Goal: Transaction & Acquisition: Purchase product/service

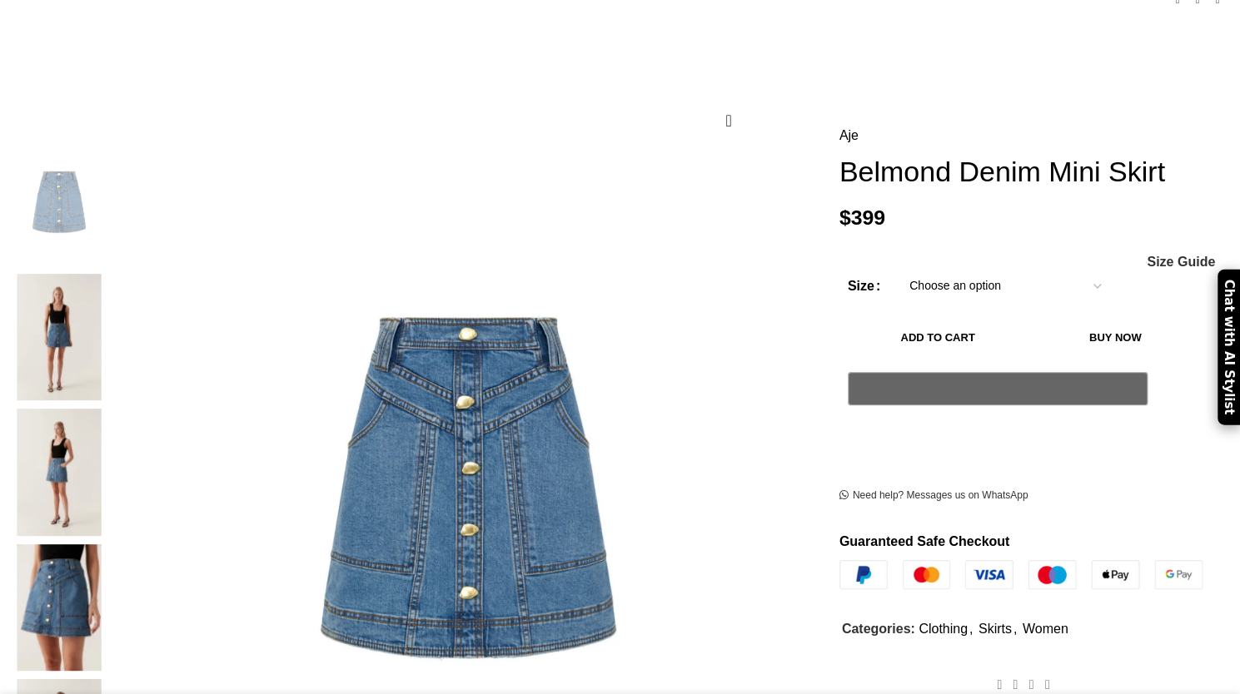
scroll to position [233, 0]
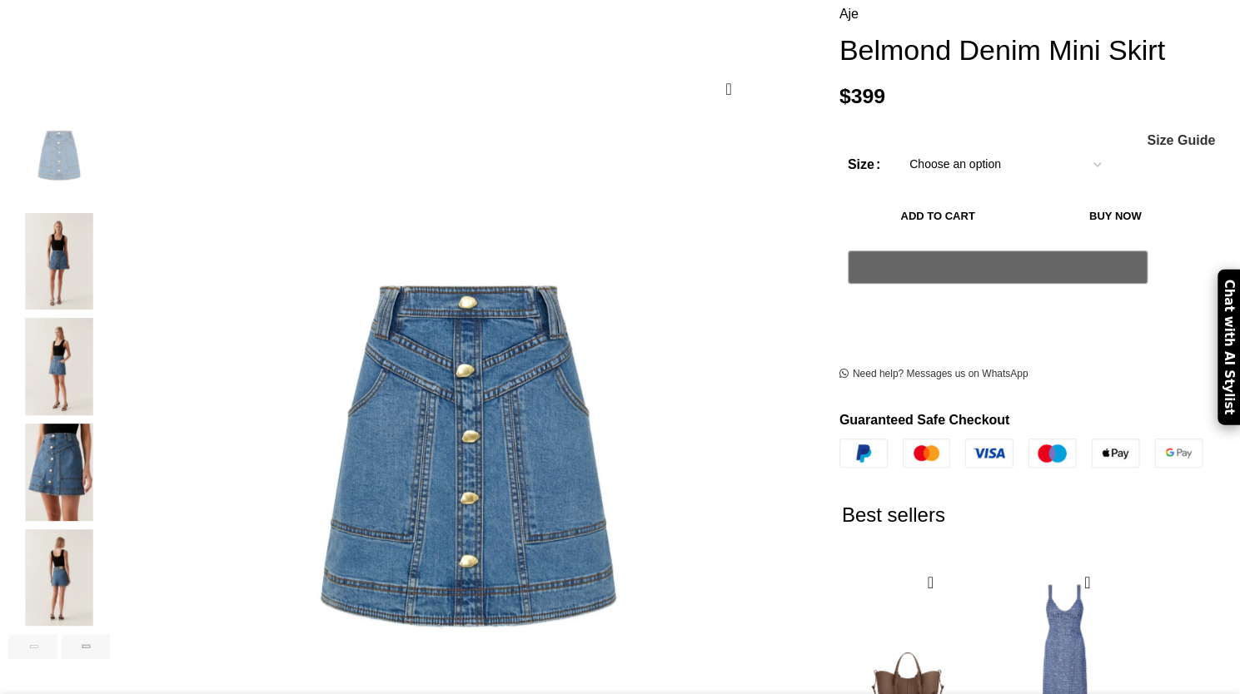
click at [1051, 167] on select "Choose an option 4UK 6UK 8 UK 10 UK 12 UK 14 UK 16 UK" at bounding box center [1005, 164] width 216 height 35
click at [897, 152] on select "Choose an option 4UK 6UK 8 UK 10 UK 12 UK 14 UK 16 UK" at bounding box center [1005, 164] width 216 height 35
select select "8-[GEOGRAPHIC_DATA]"
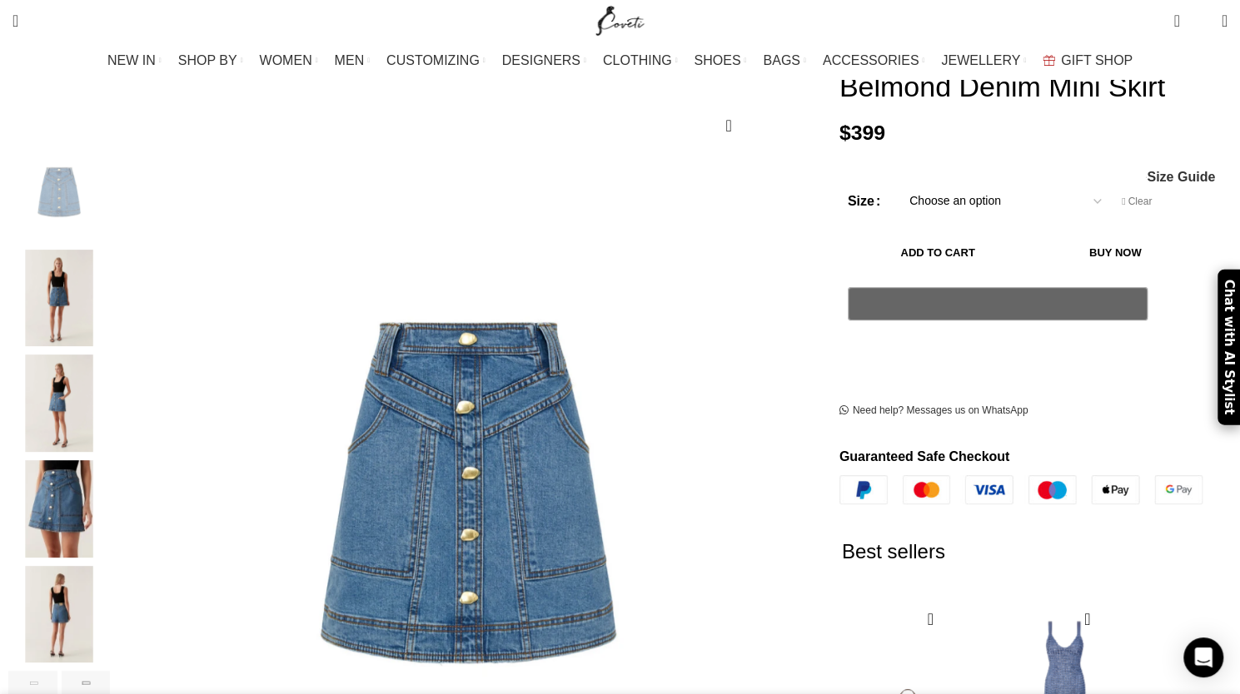
scroll to position [193, 0]
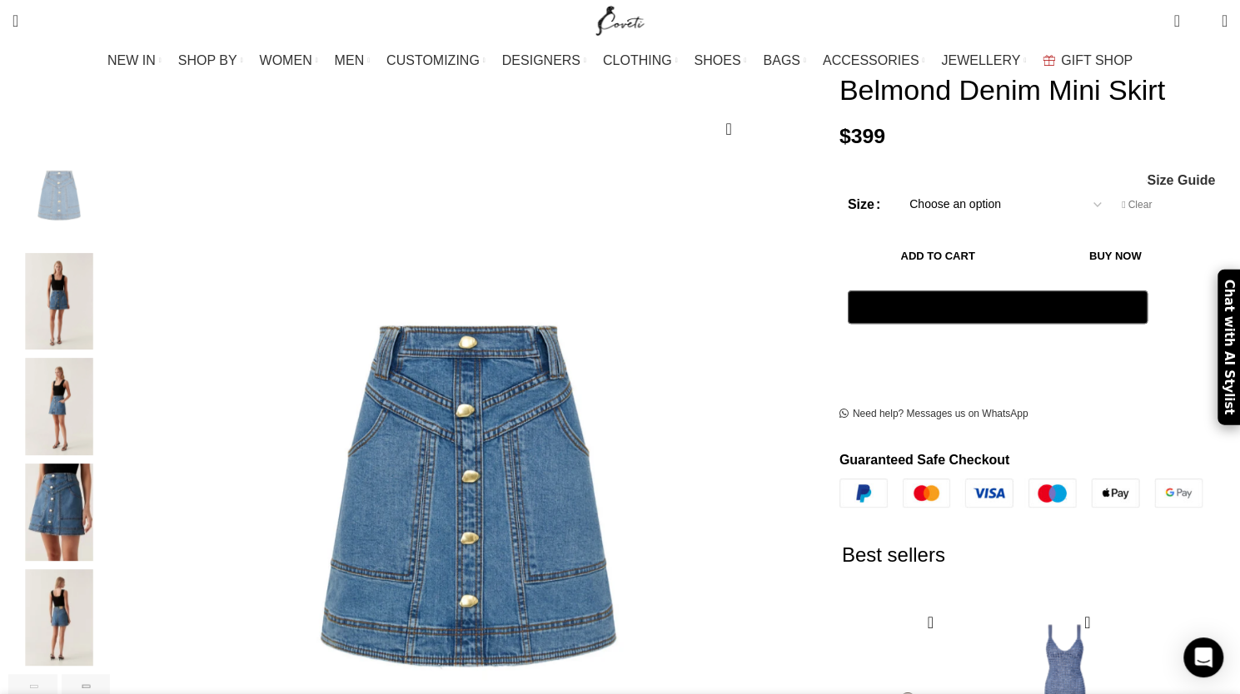
click at [873, 259] on button "Add to cart" at bounding box center [938, 256] width 181 height 35
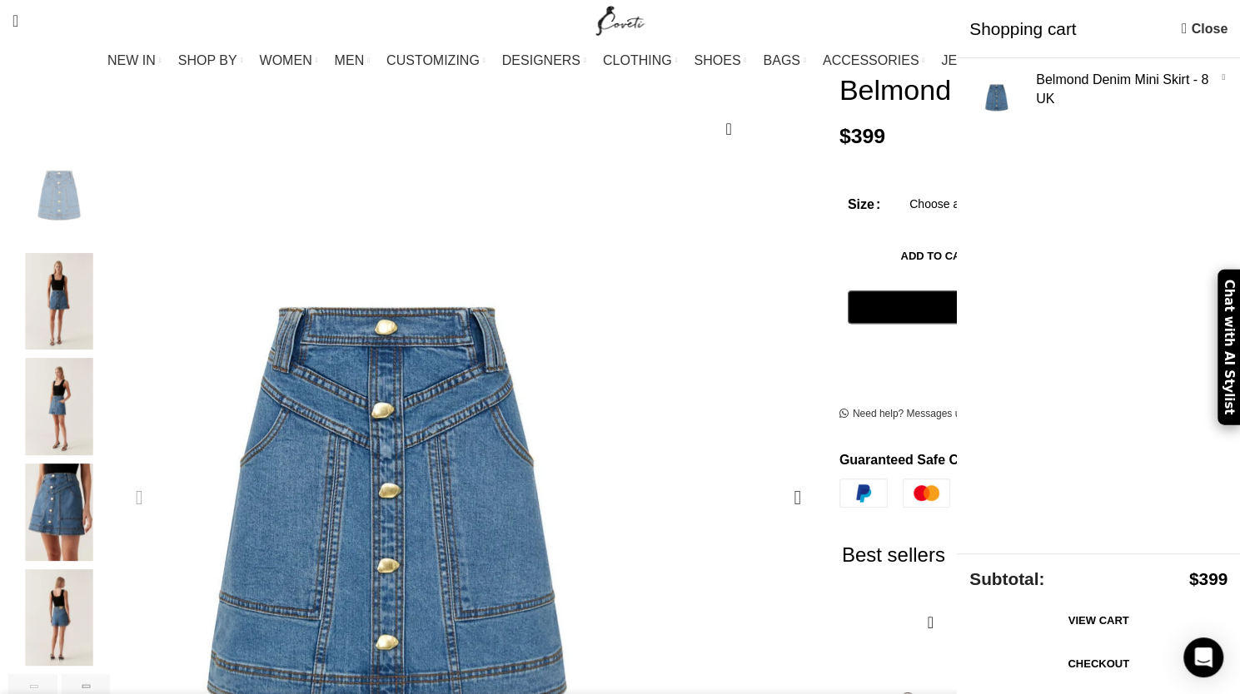
click at [671, 231] on img "1 / 6" at bounding box center [386, 516] width 569 height 853
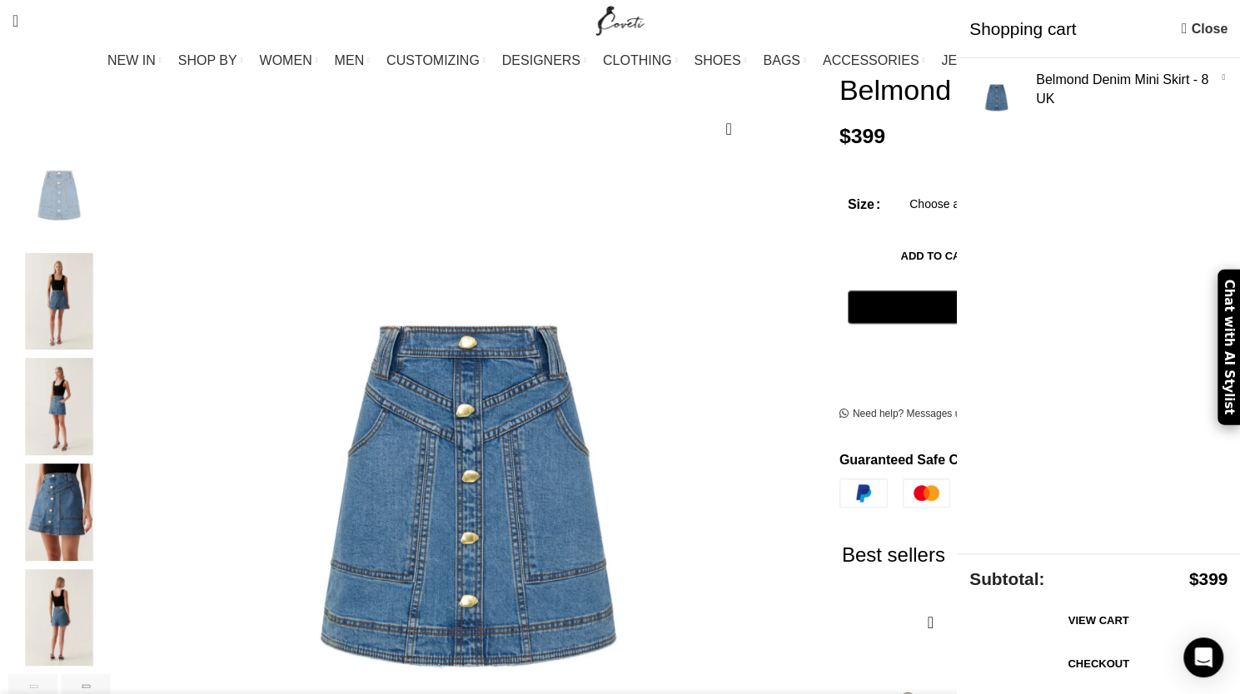
click at [887, 147] on p "$ 399" at bounding box center [1033, 136] width 388 height 25
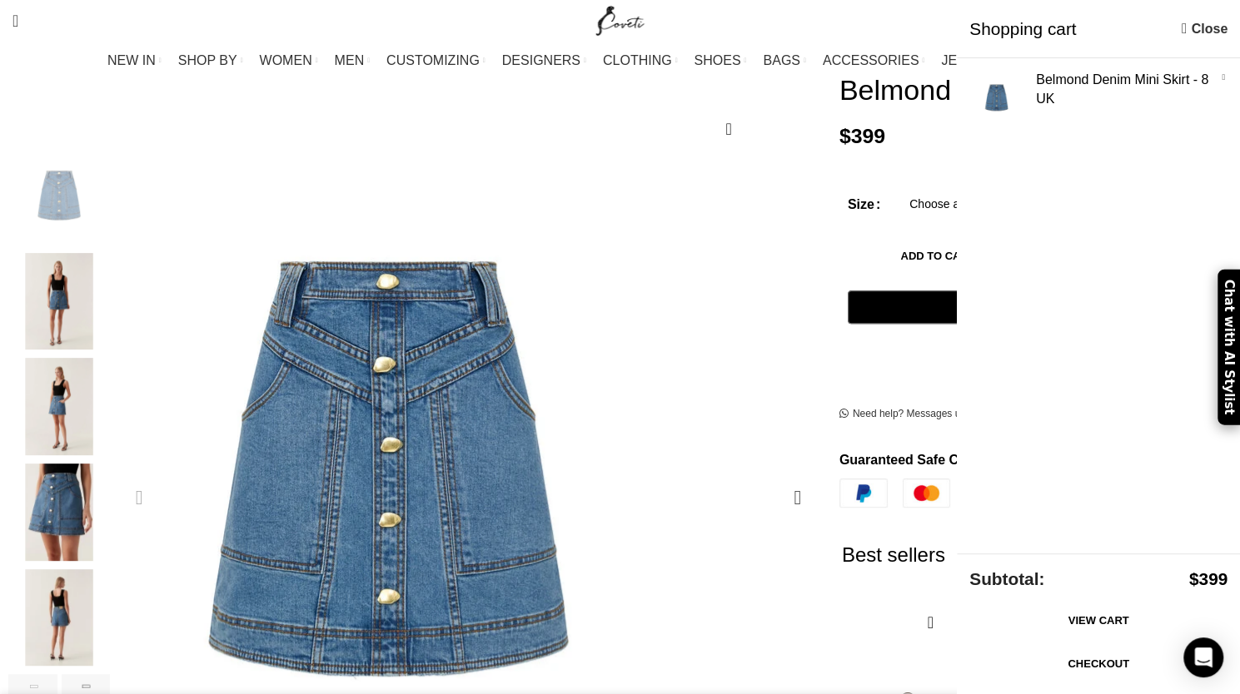
click at [673, 316] on img "1 / 6" at bounding box center [388, 470] width 569 height 853
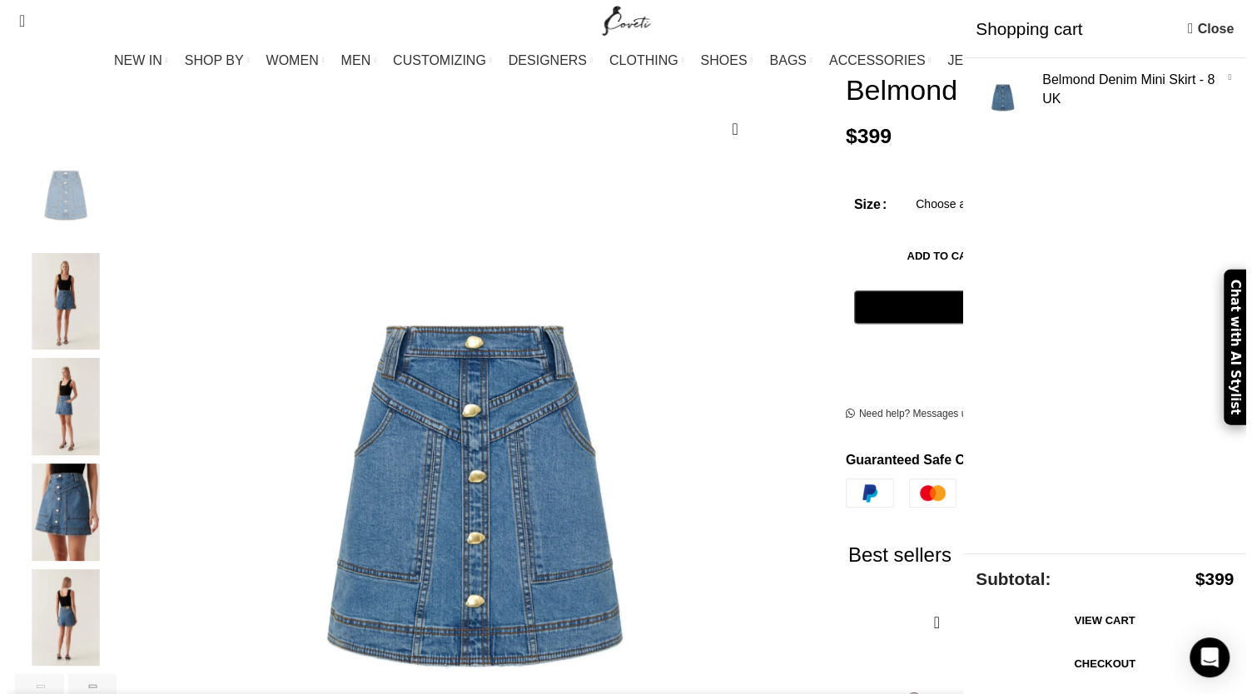
scroll to position [0, 351]
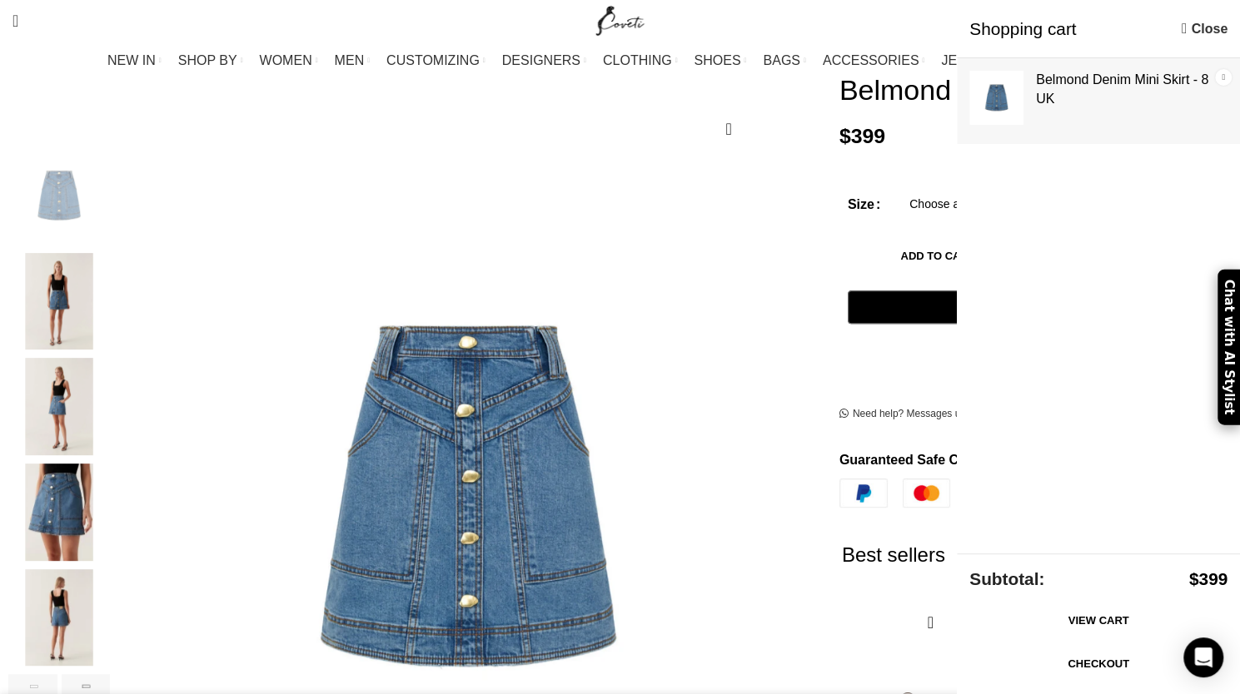
click at [1226, 73] on link "×" at bounding box center [1223, 77] width 17 height 17
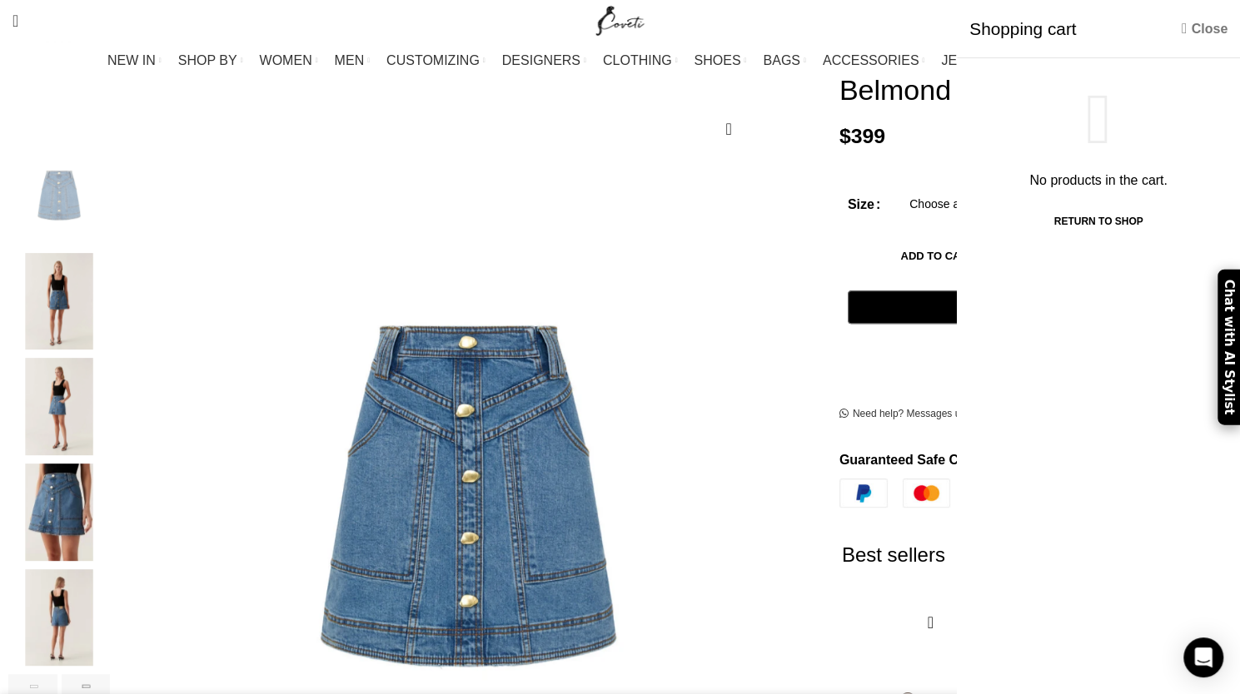
click at [1188, 25] on link "Close" at bounding box center [1205, 28] width 46 height 21
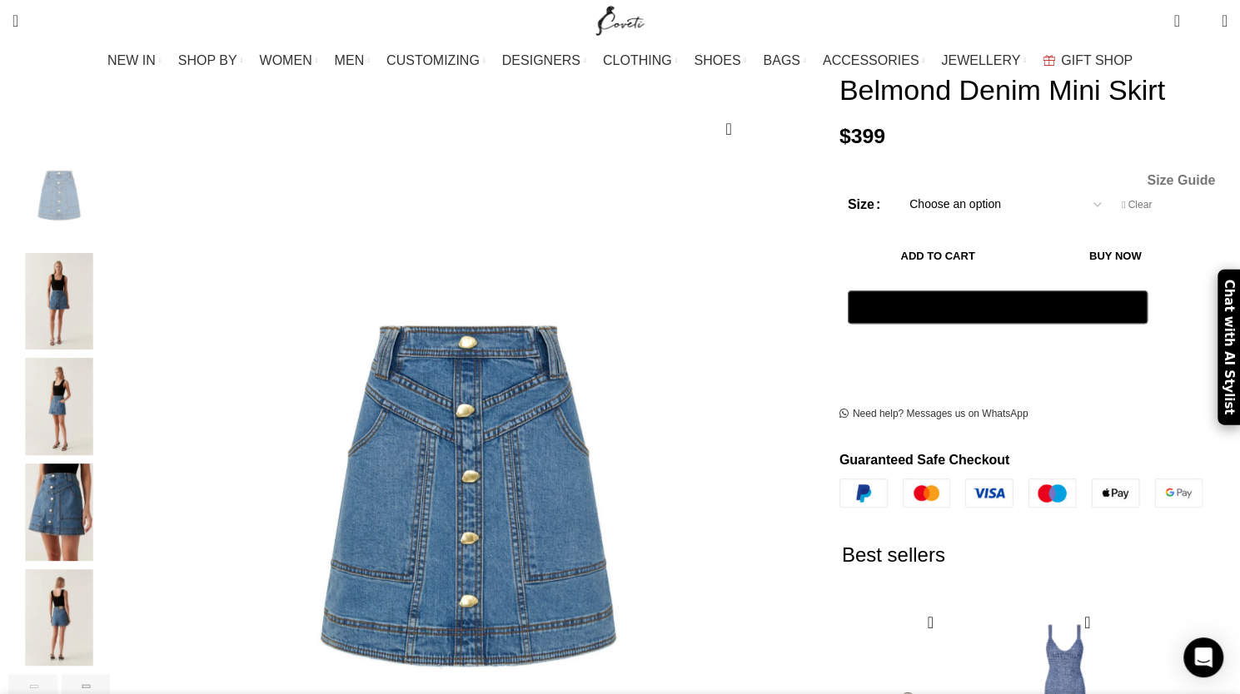
click at [1147, 184] on span "Size Guide" at bounding box center [1181, 180] width 68 height 13
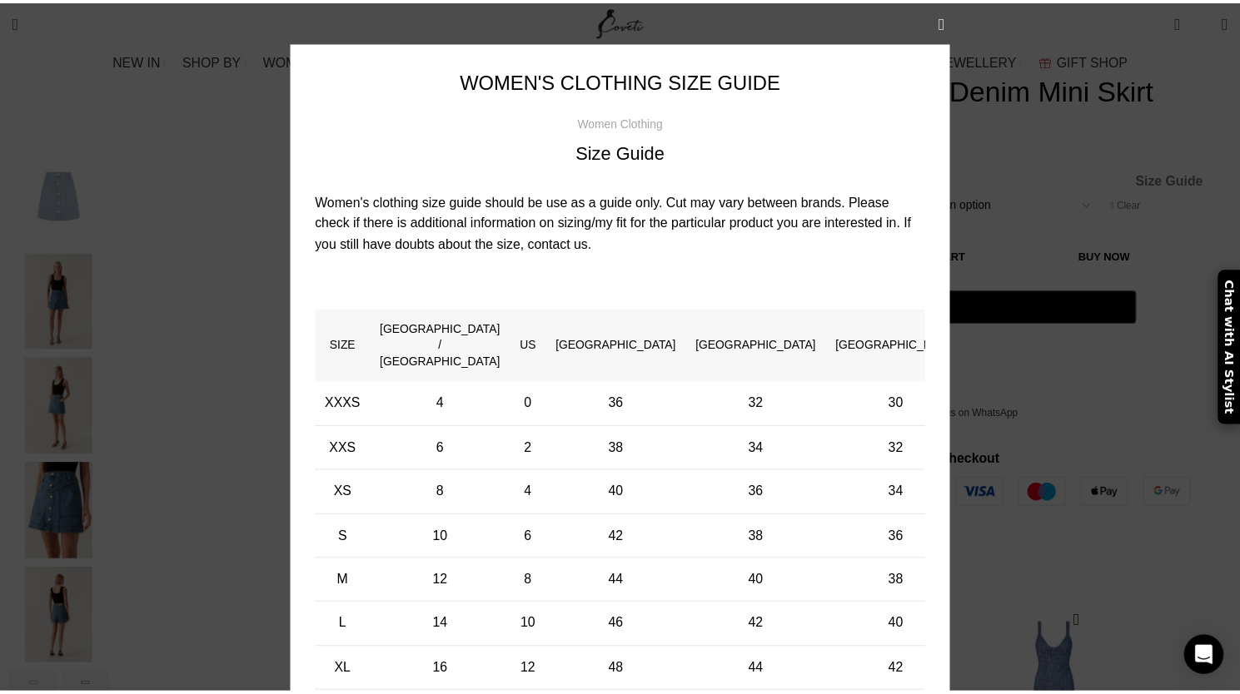
scroll to position [0, 876]
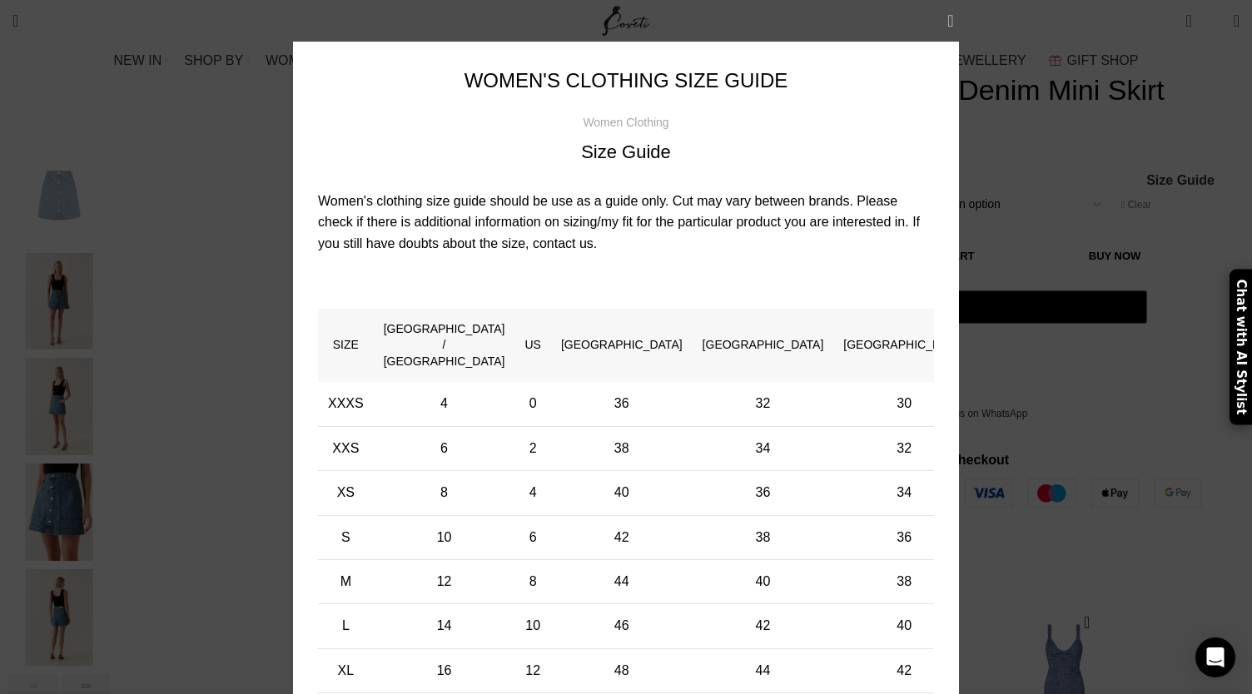
click at [944, 21] on button "×" at bounding box center [951, 21] width 42 height 42
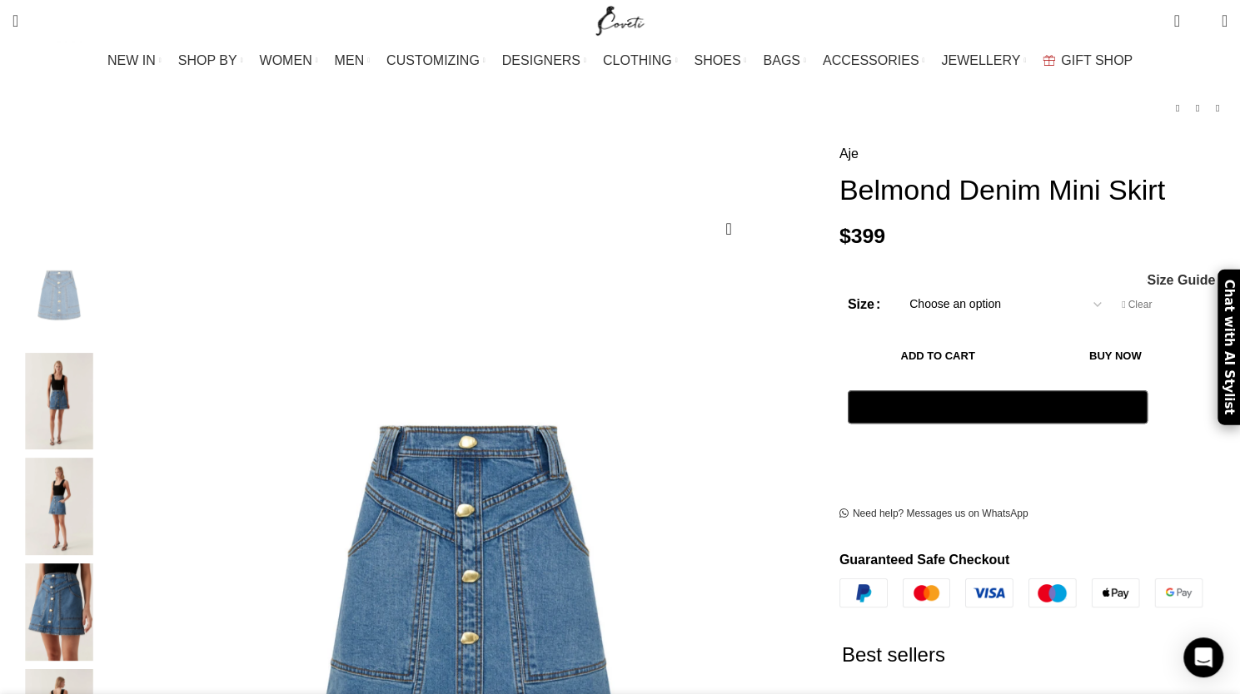
scroll to position [0, 0]
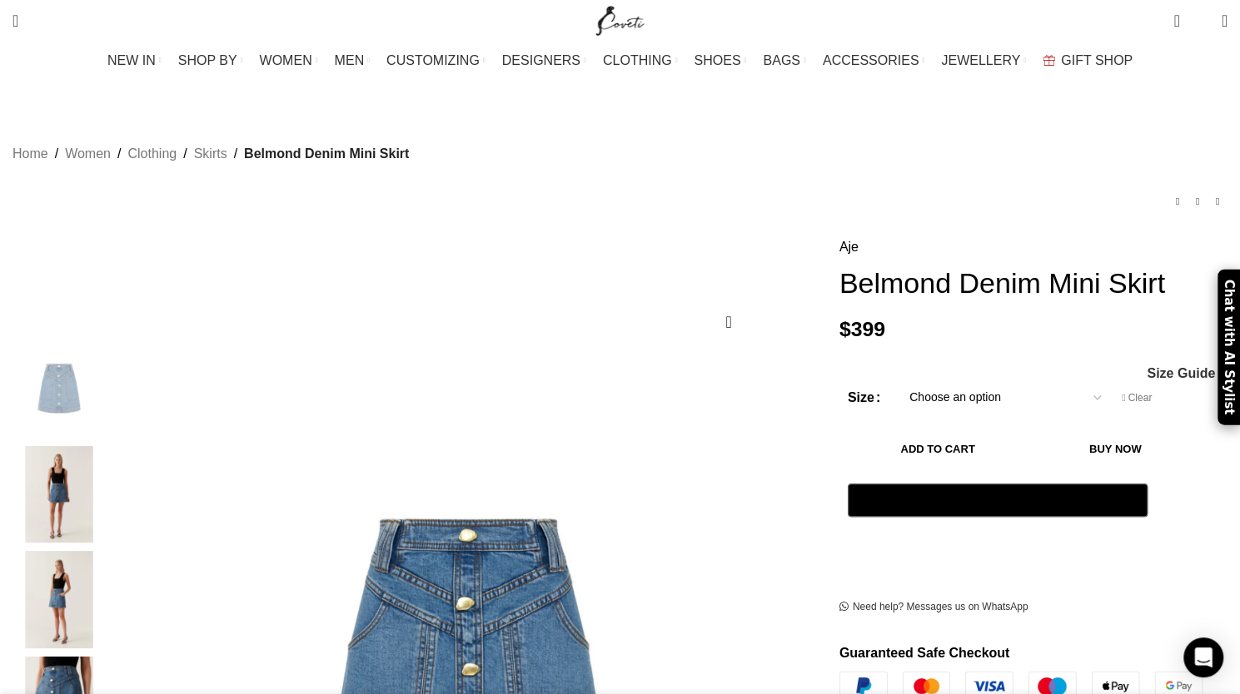
click at [1057, 405] on select "Choose an option 4UK 6UK 8 UK 10 UK 12 UK 14 UK 16 UK" at bounding box center [1005, 398] width 216 height 35
click at [1012, 456] on button "Add to cart" at bounding box center [938, 449] width 181 height 35
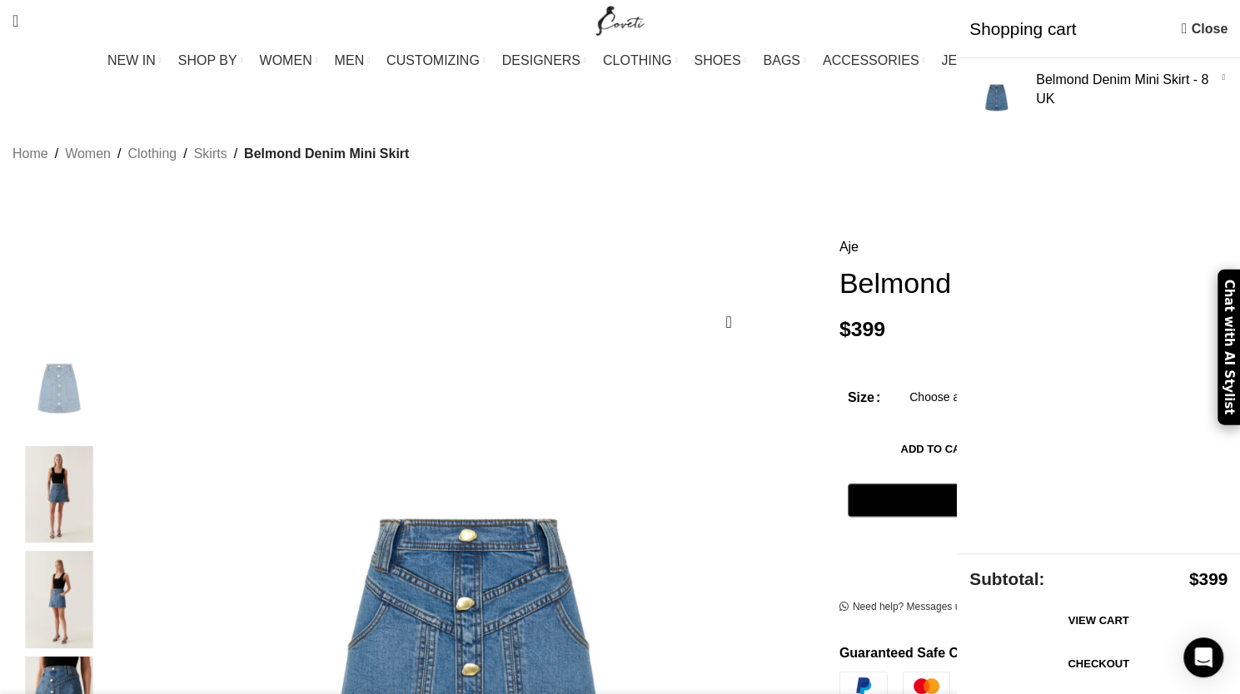
click at [1010, 630] on link "View cart" at bounding box center [1098, 621] width 258 height 35
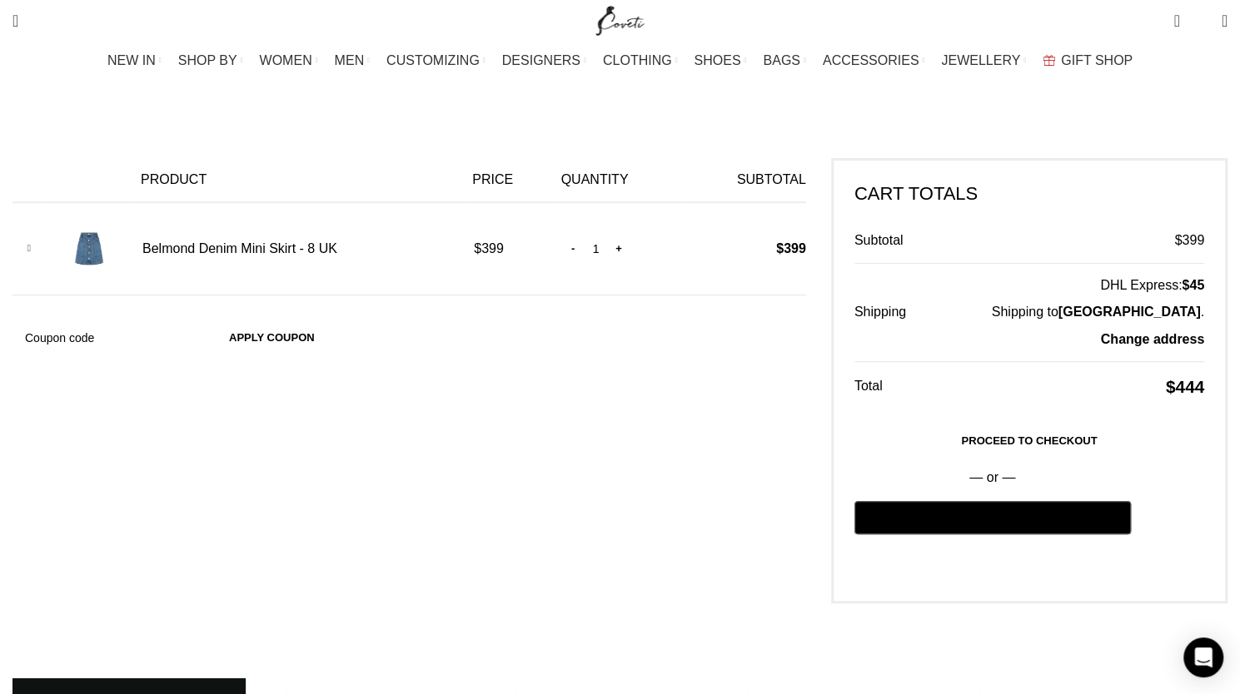
scroll to position [0, 175]
click at [204, 321] on input "Coupon:" at bounding box center [108, 338] width 192 height 35
type input "welcome"
click at [212, 321] on button "Apply coupon" at bounding box center [271, 338] width 119 height 35
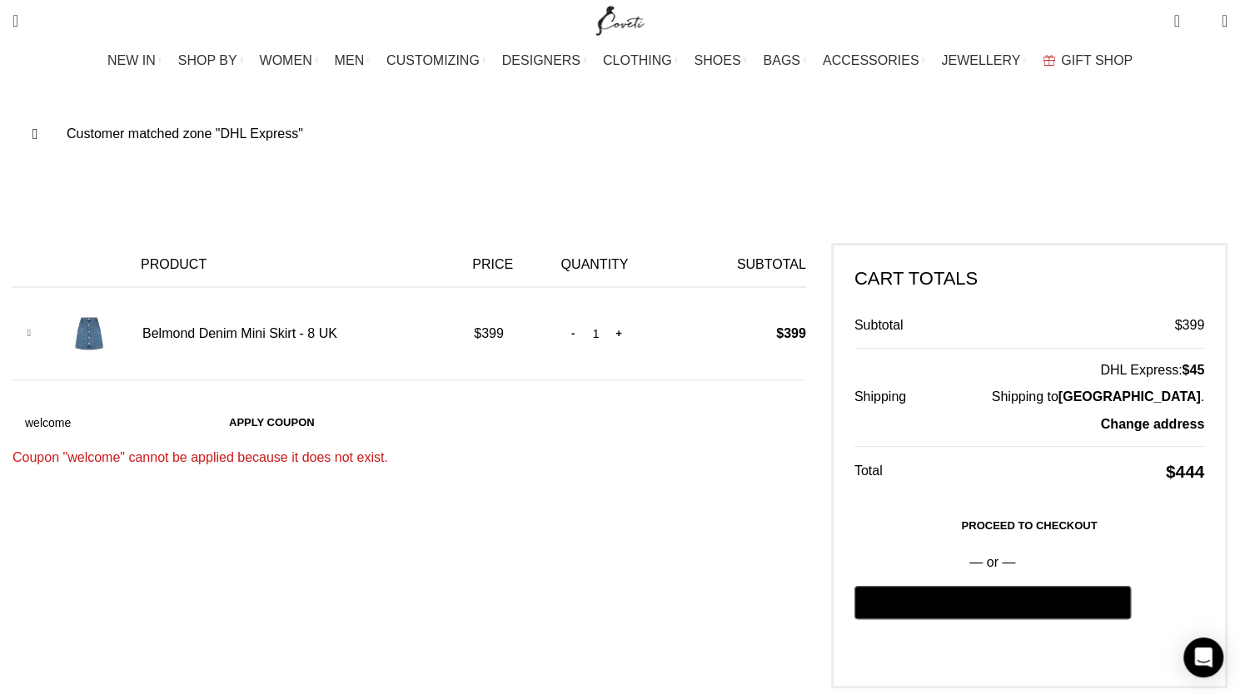
scroll to position [125, 0]
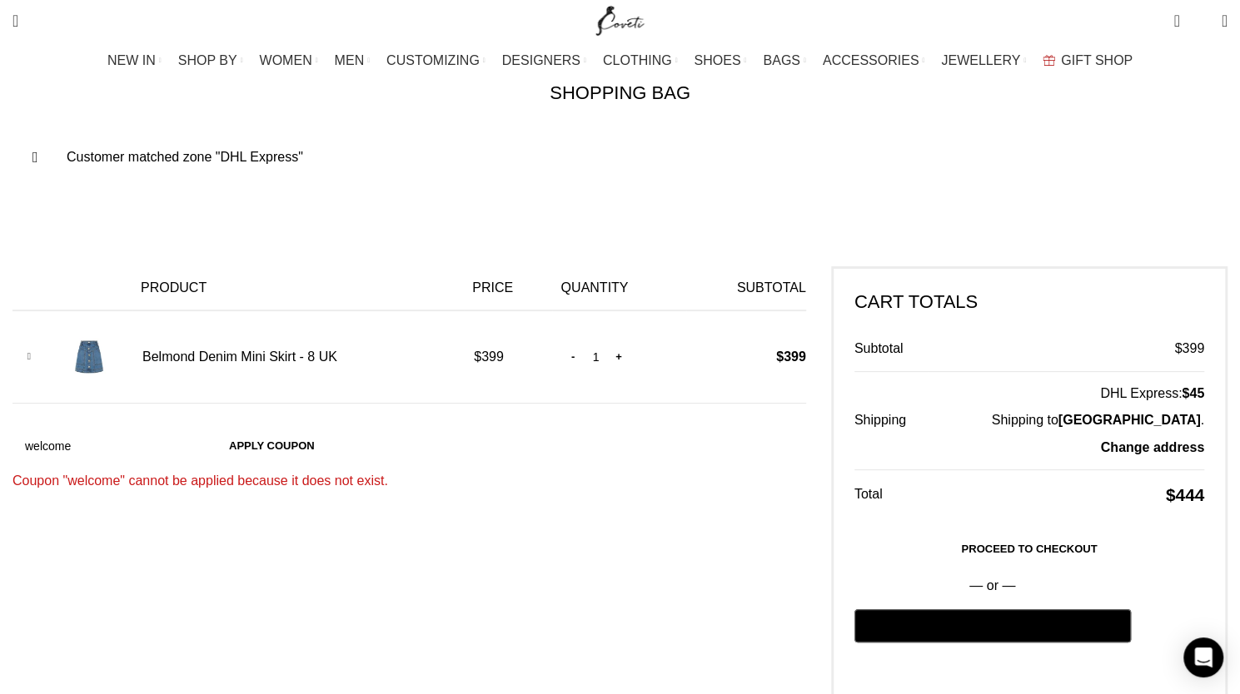
click at [204, 429] on input "welcome" at bounding box center [108, 446] width 192 height 35
type input "welcome10"
click at [212, 429] on button "Apply coupon" at bounding box center [271, 446] width 119 height 35
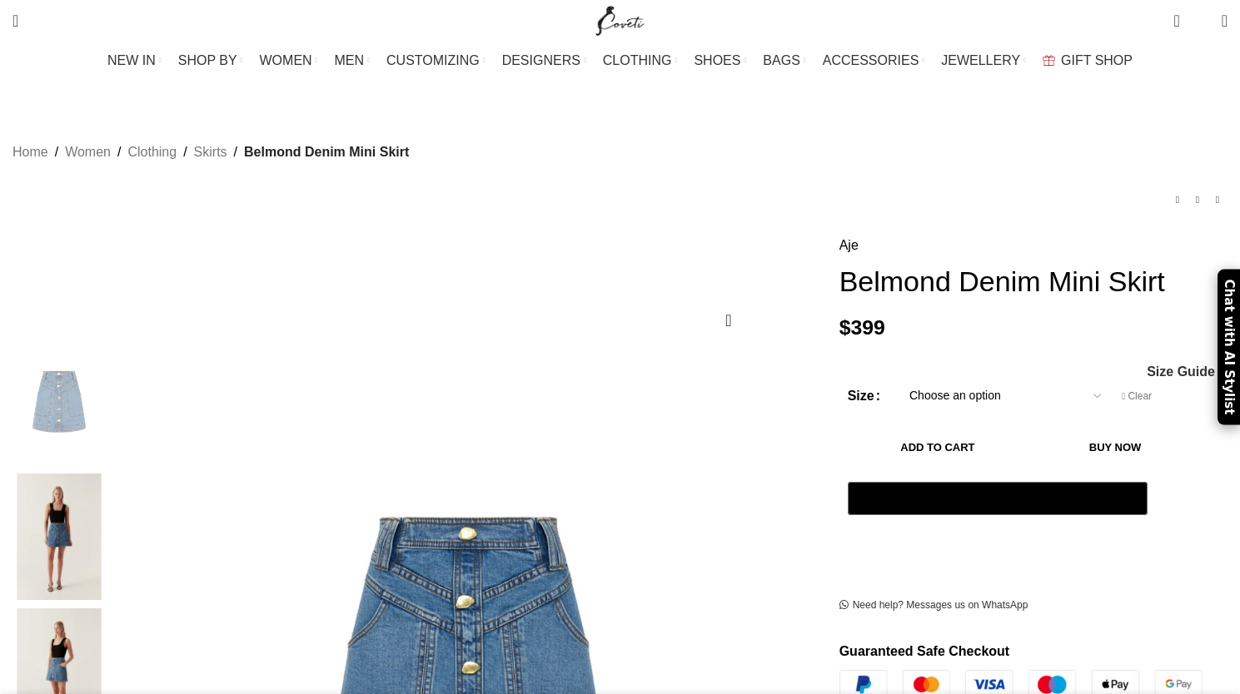
select select "8-[GEOGRAPHIC_DATA]"
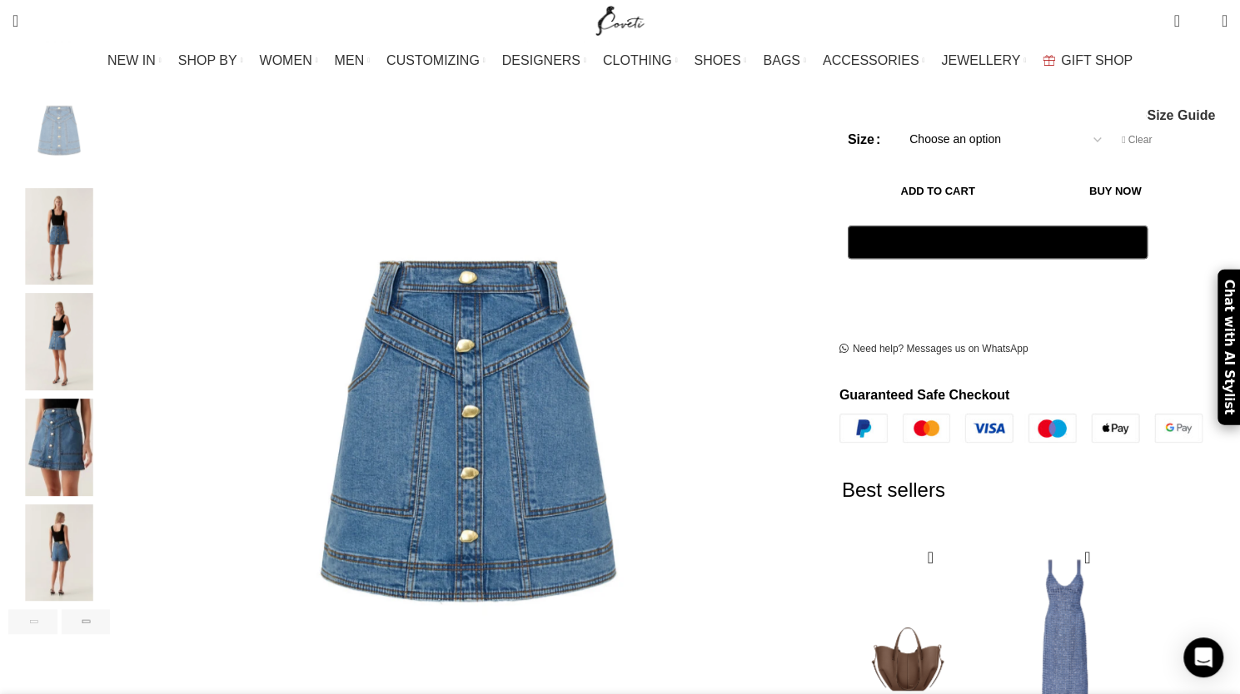
scroll to position [225, 0]
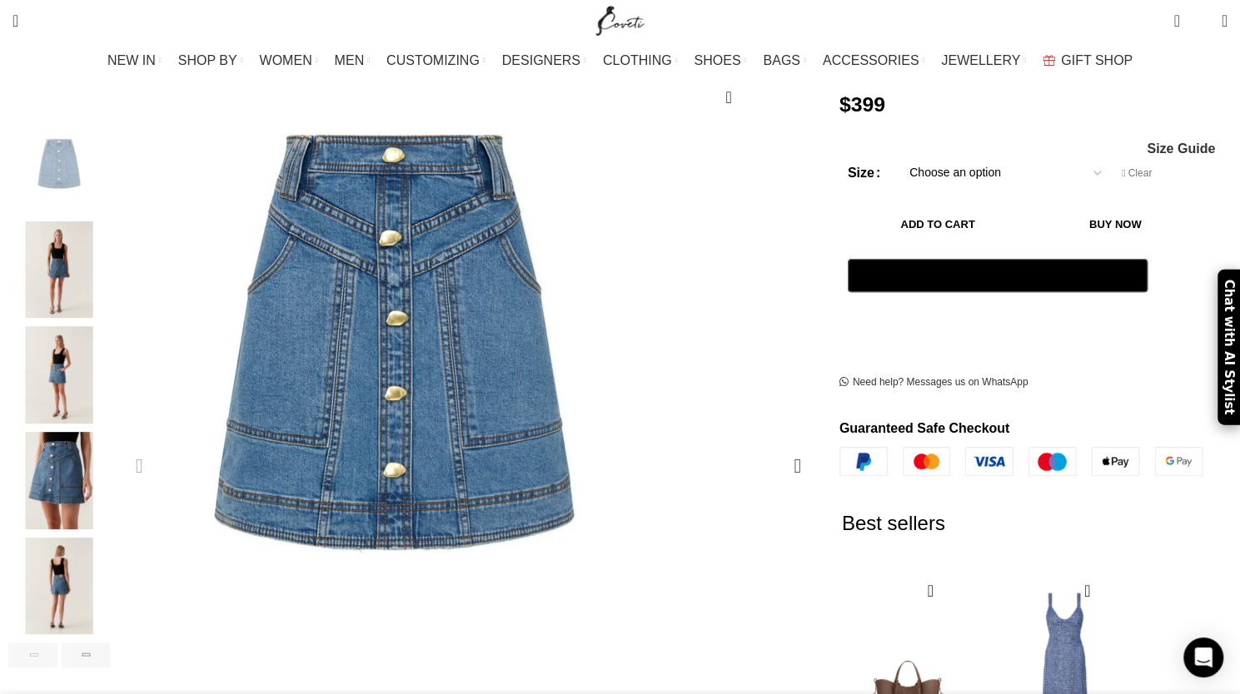
click at [505, 457] on img "1 / 6" at bounding box center [394, 344] width 569 height 853
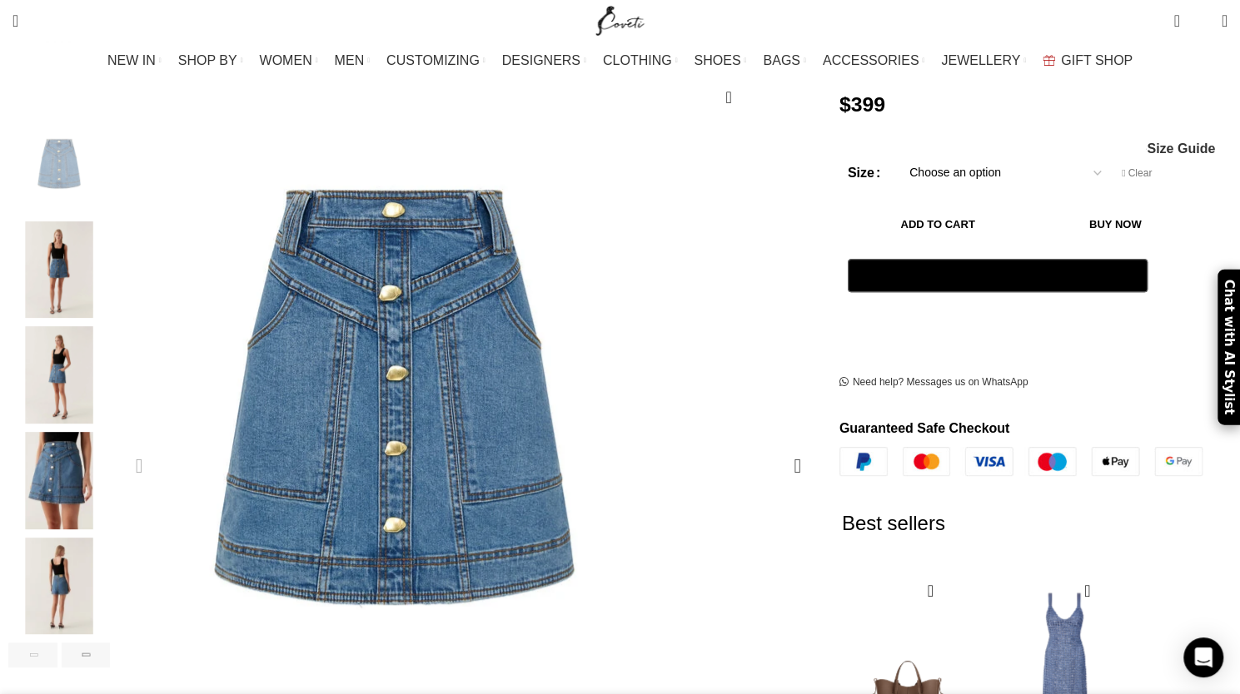
click at [511, 356] on img "1 / 6" at bounding box center [394, 399] width 569 height 853
click at [511, 357] on img "1 / 6" at bounding box center [394, 399] width 569 height 853
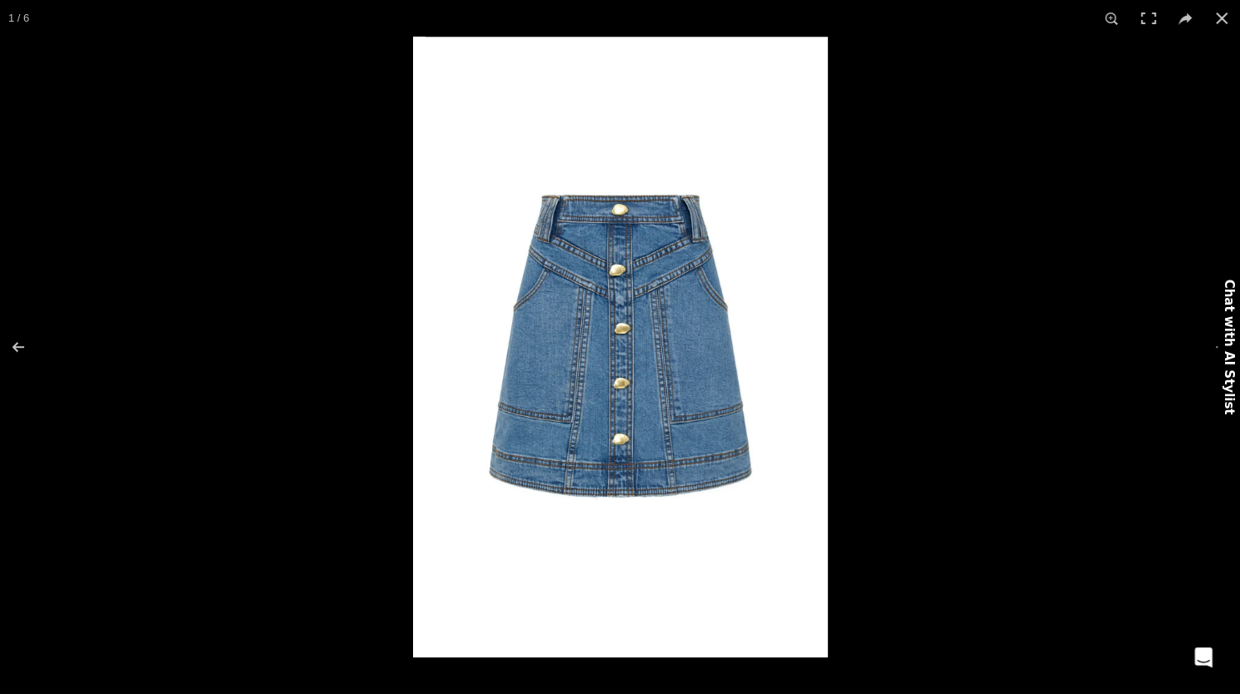
click at [626, 392] on img at bounding box center [620, 347] width 415 height 621
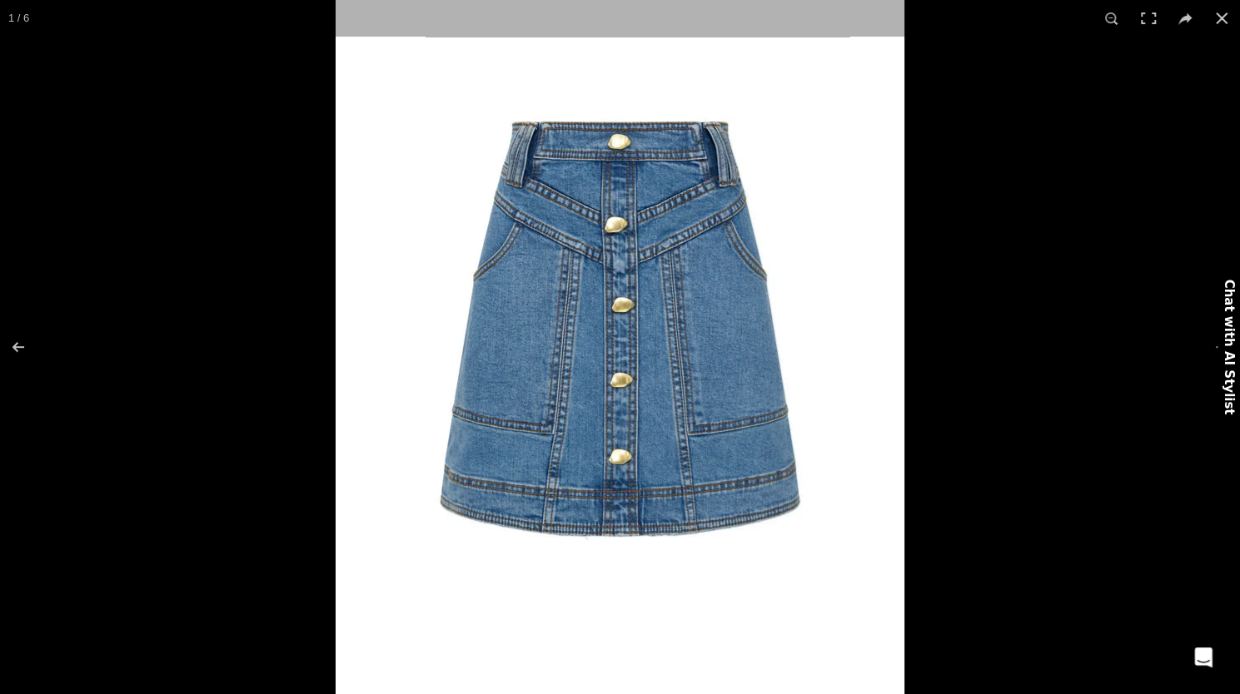
scroll to position [0, 351]
click at [1223, 19] on button at bounding box center [1221, 18] width 37 height 37
